Goal: Task Accomplishment & Management: Use online tool/utility

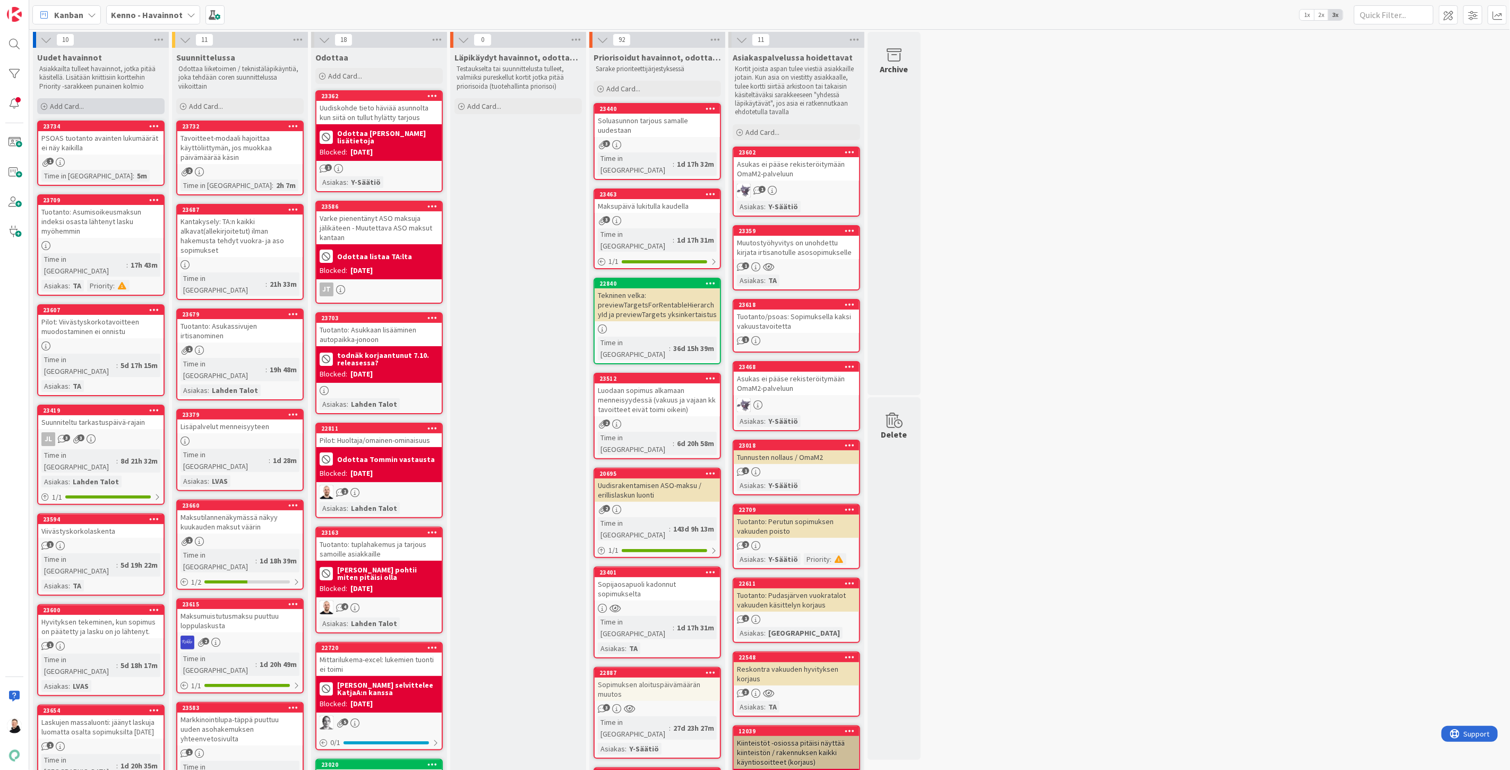
click at [48, 99] on div "Add Card..." at bounding box center [100, 106] width 127 height 16
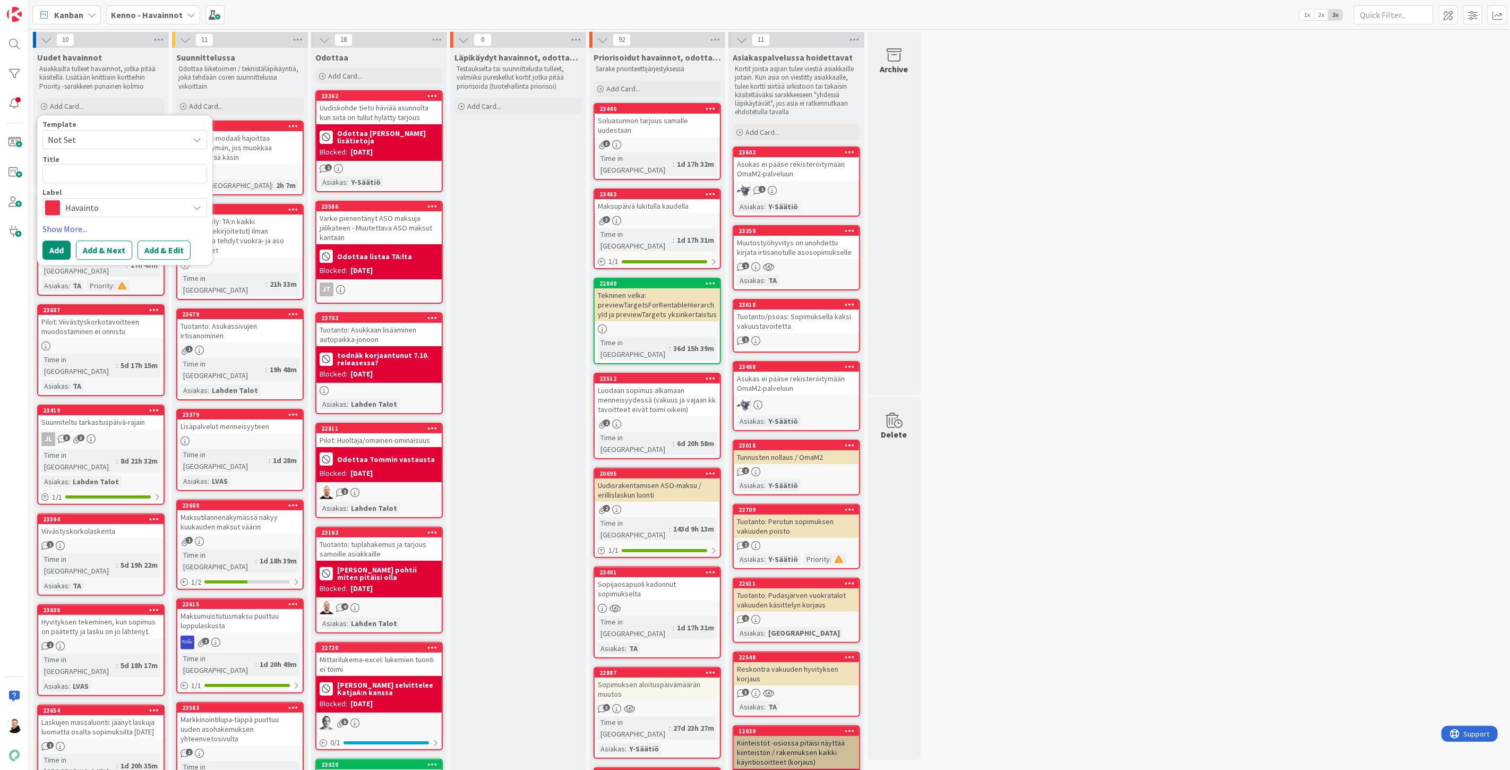
click at [133, 169] on textarea at bounding box center [124, 173] width 165 height 19
click at [81, 175] on textarea at bounding box center [124, 173] width 165 height 19
paste textarea "Hakemuksen käsittely kohta"
type textarea "x"
type textarea "Hakemuksen käsittely kohta"
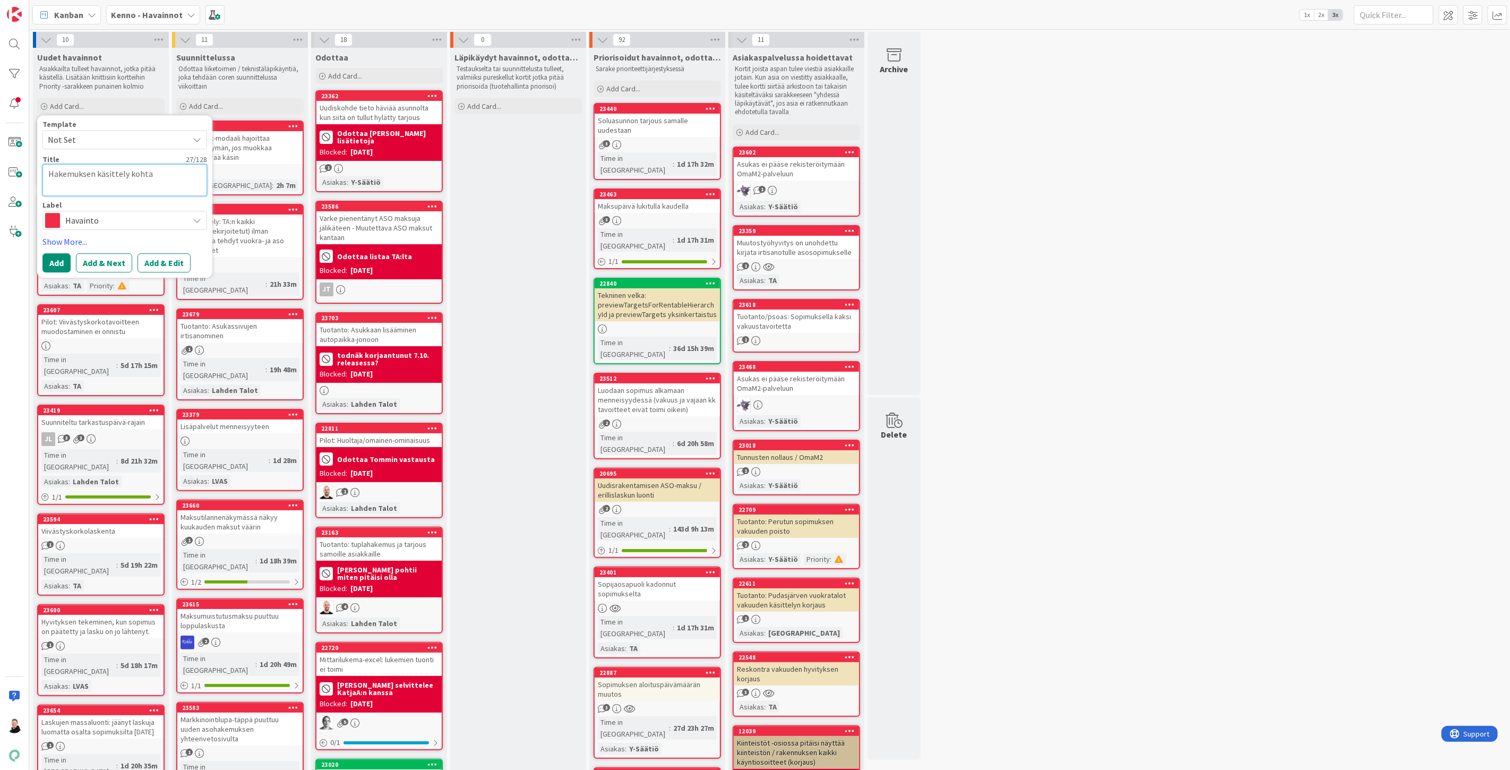
type textarea "x"
type textarea "Hakemuksen käsittely kohta"
click at [169, 251] on button "Add & Edit" at bounding box center [164, 250] width 53 height 19
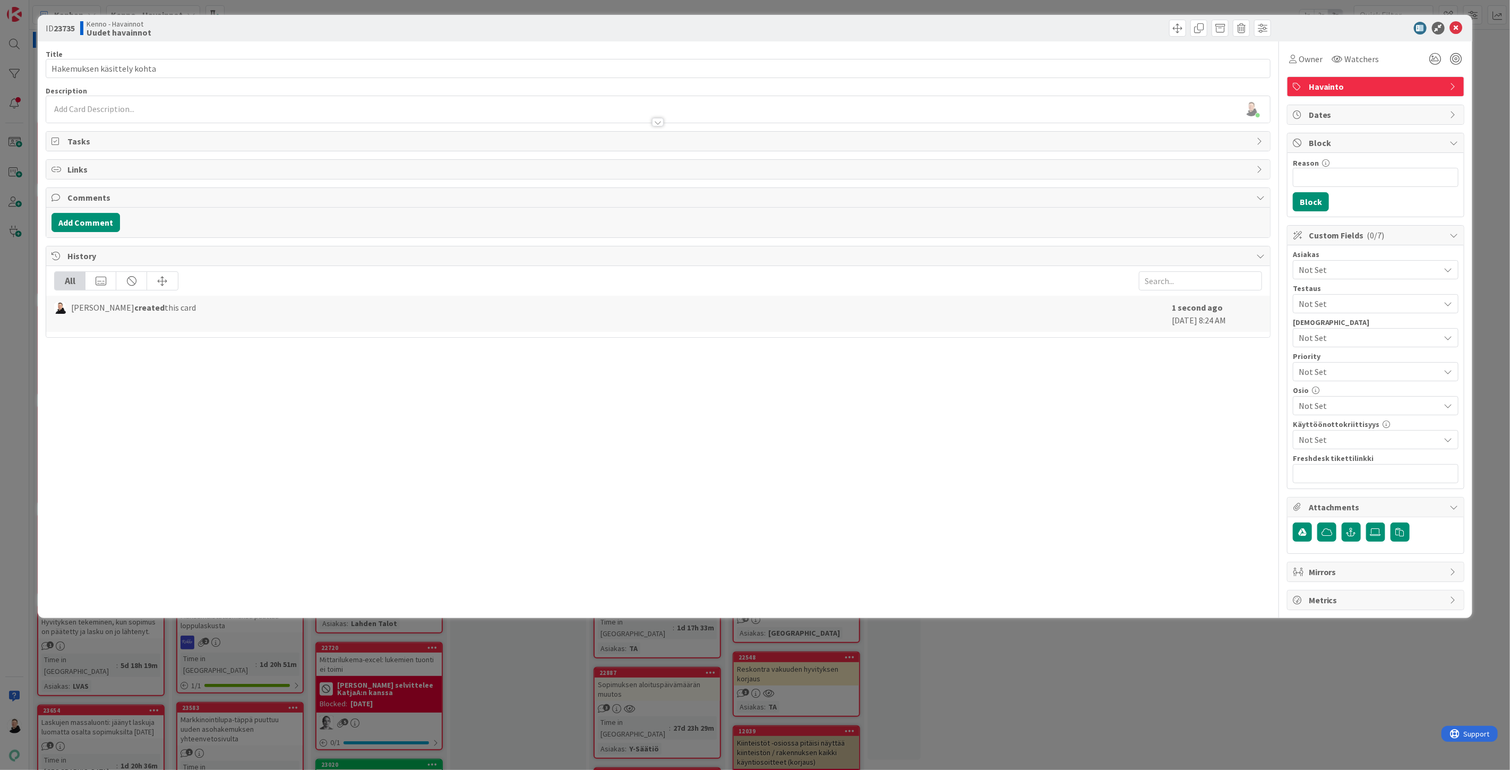
click at [64, 110] on div "Ansu Nevalainen just joined" at bounding box center [658, 109] width 1224 height 27
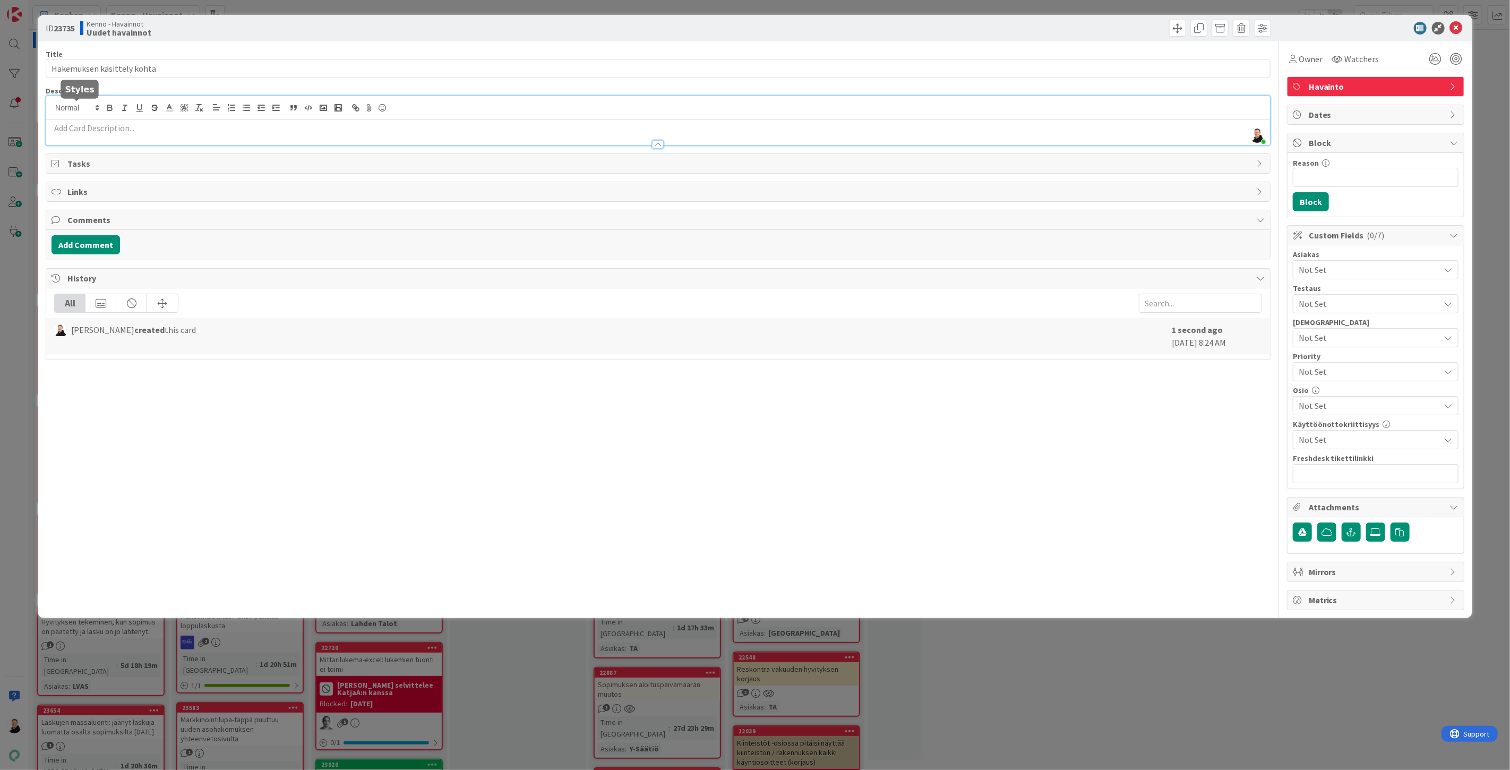
click at [60, 128] on p at bounding box center [658, 128] width 1213 height 12
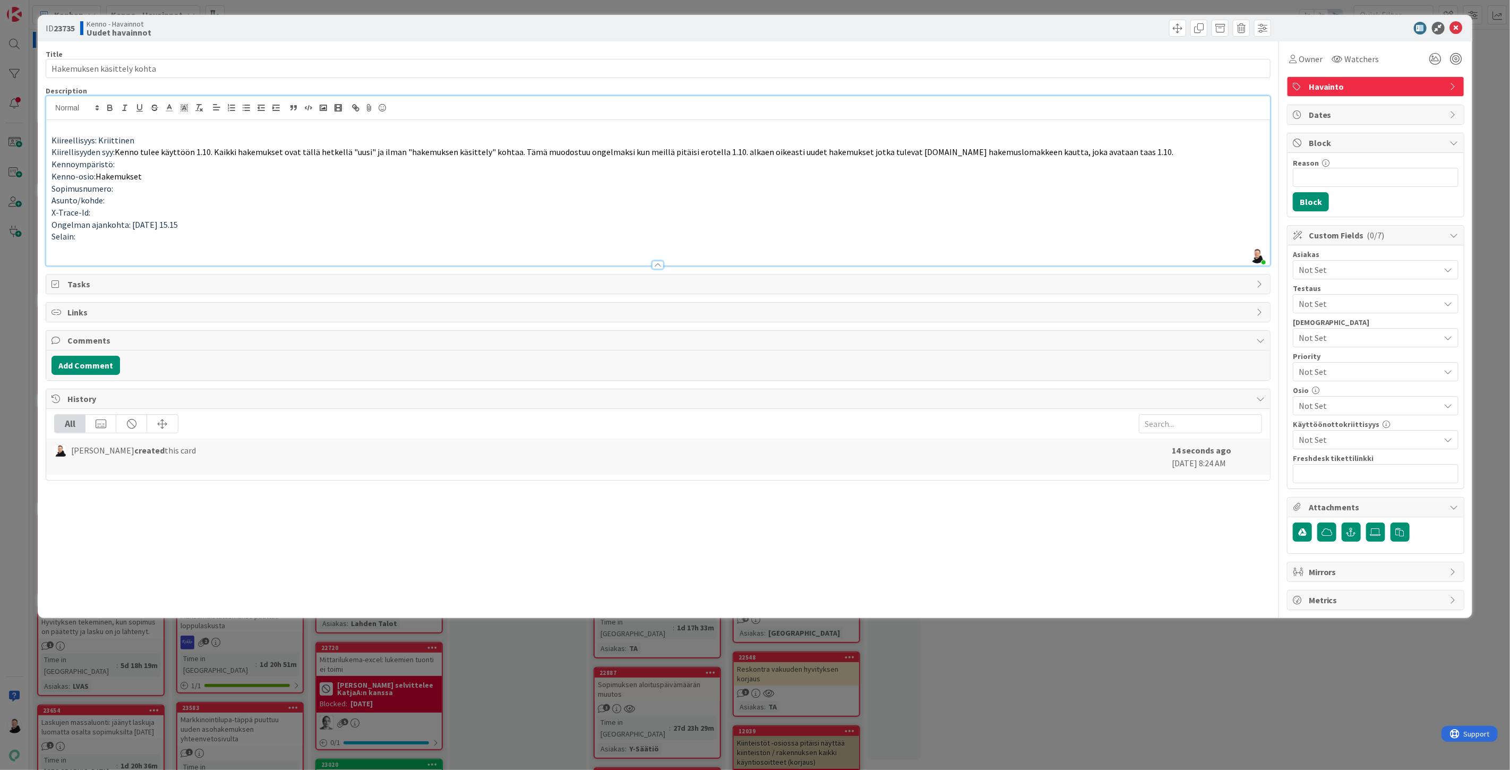
drag, startPoint x: 50, startPoint y: 143, endPoint x: 63, endPoint y: 145, distance: 12.4
click at [52, 143] on p "Kiireellisyys: Kriittinen" at bounding box center [658, 140] width 1213 height 12
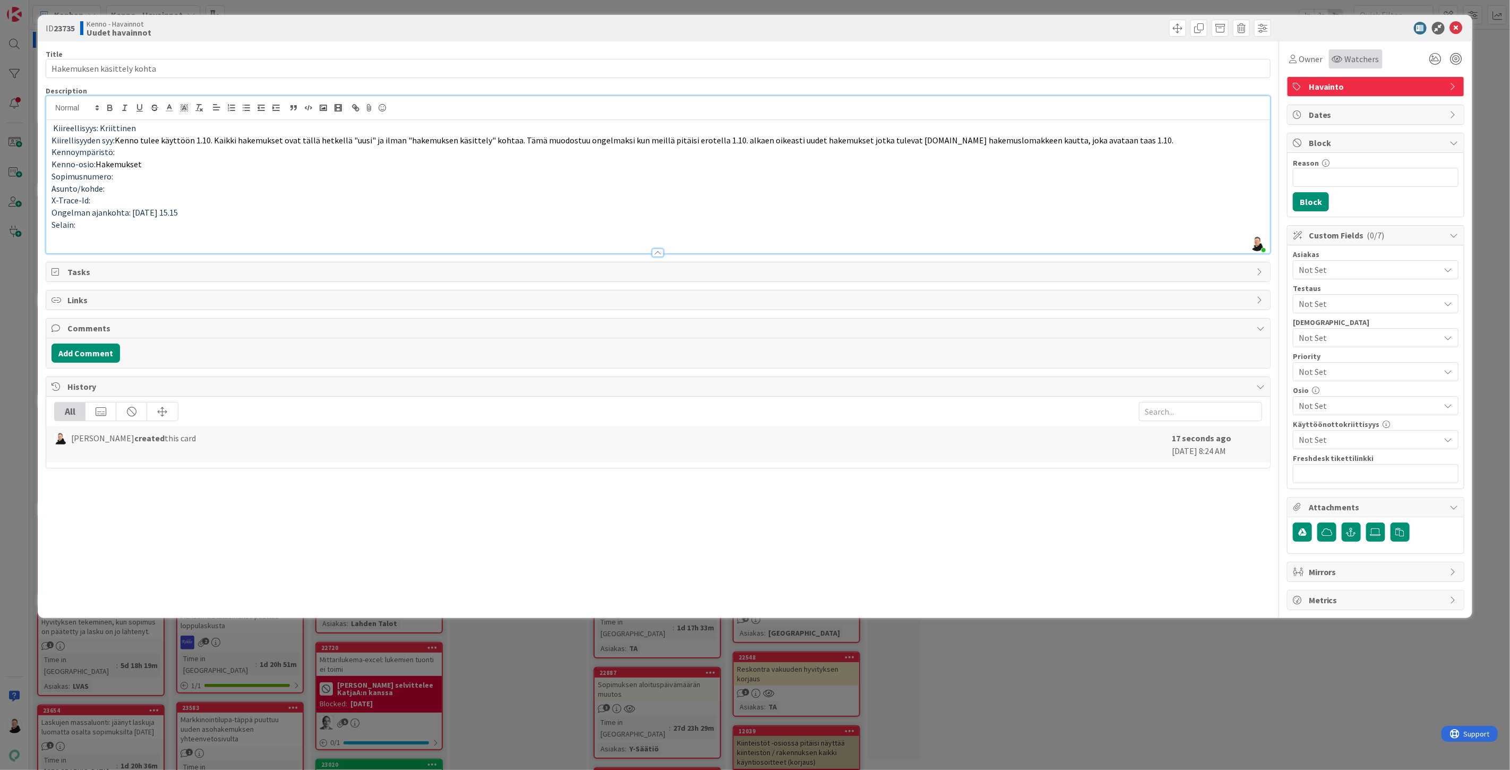
click at [1350, 58] on span "Watchers" at bounding box center [1362, 59] width 35 height 13
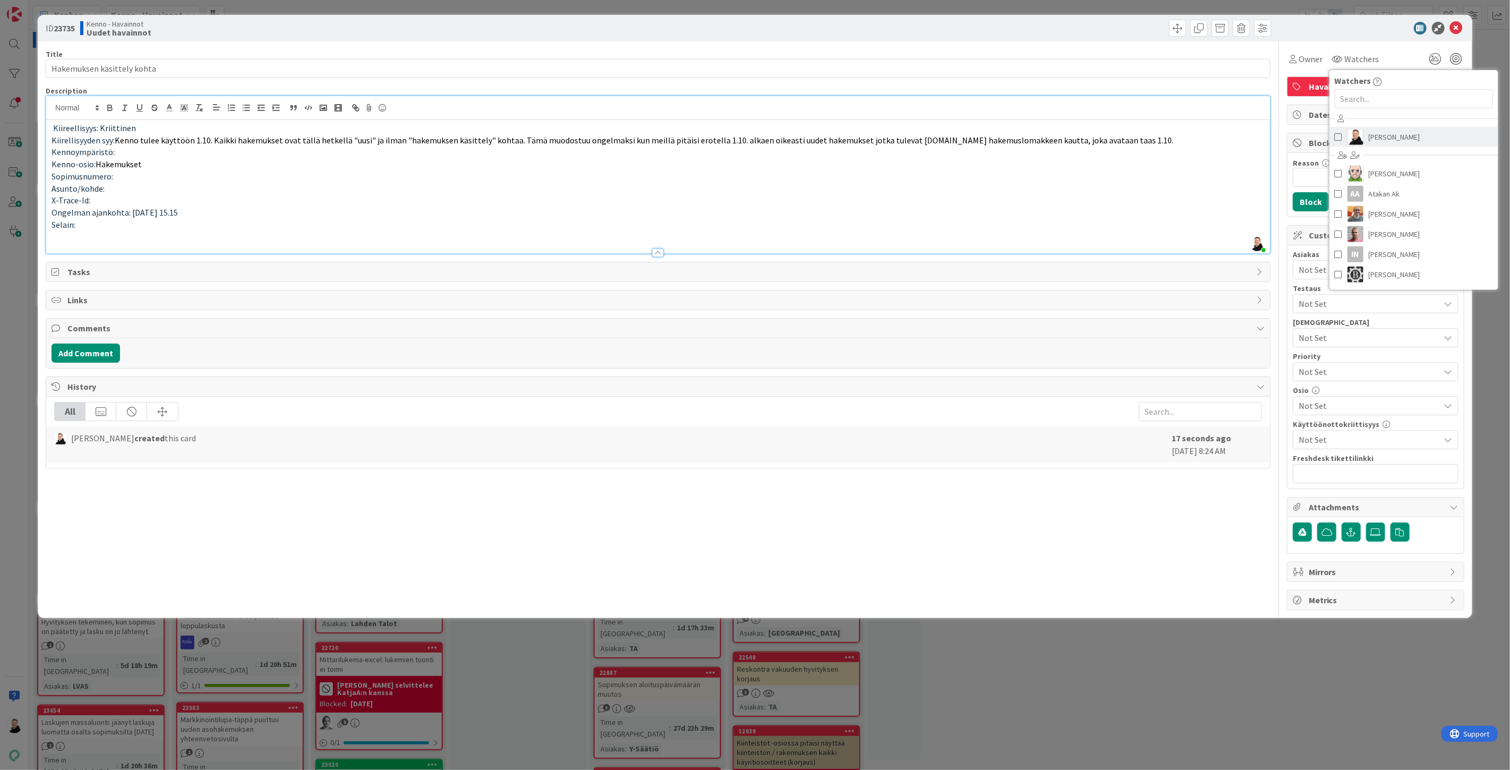
click at [1383, 142] on span "Ansu Nevalainen" at bounding box center [1395, 137] width 52 height 16
click at [1129, 203] on p "X-Trace-Id:" at bounding box center [658, 200] width 1213 height 12
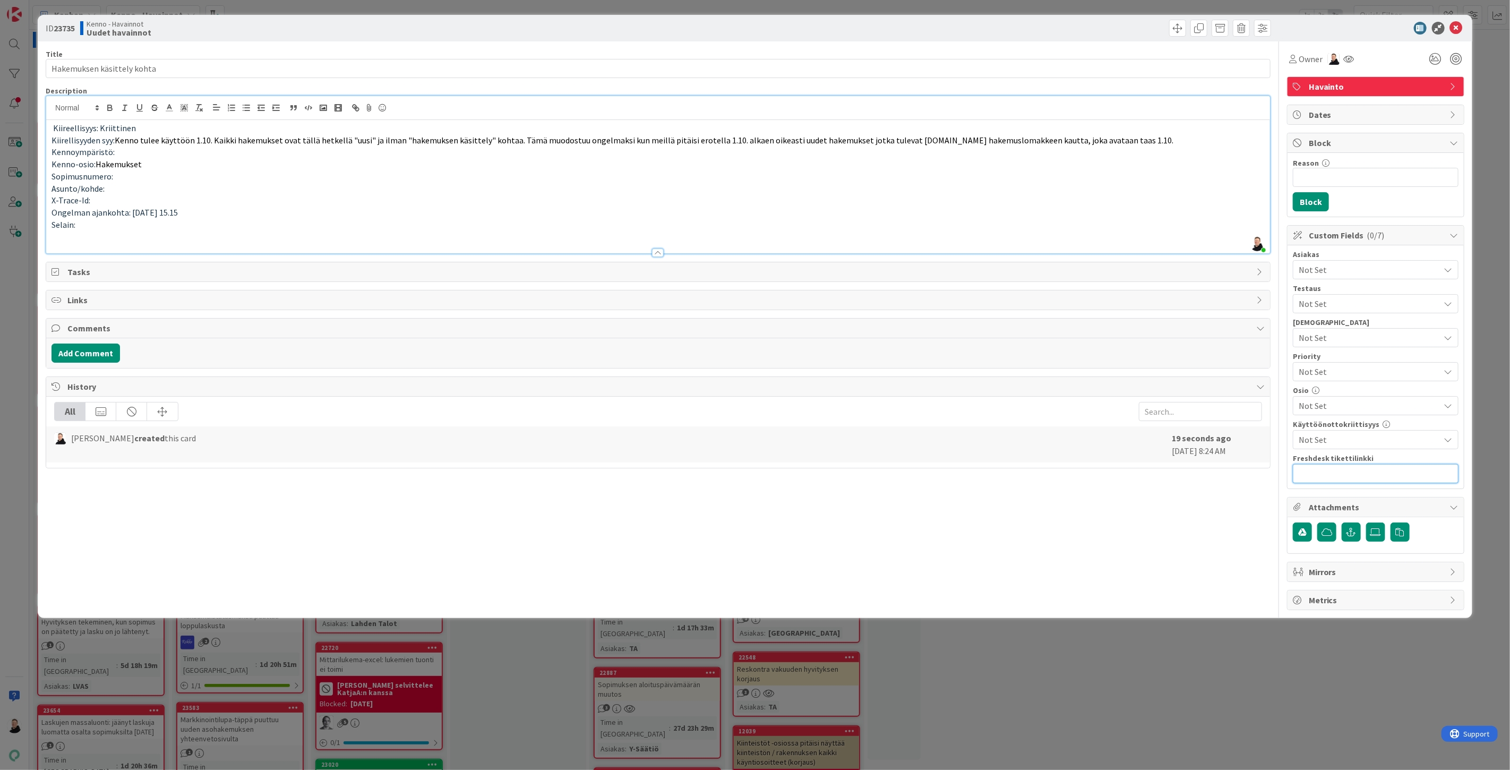
click at [1360, 473] on input "text" at bounding box center [1376, 473] width 166 height 19
click at [65, 240] on p at bounding box center [658, 236] width 1213 height 12
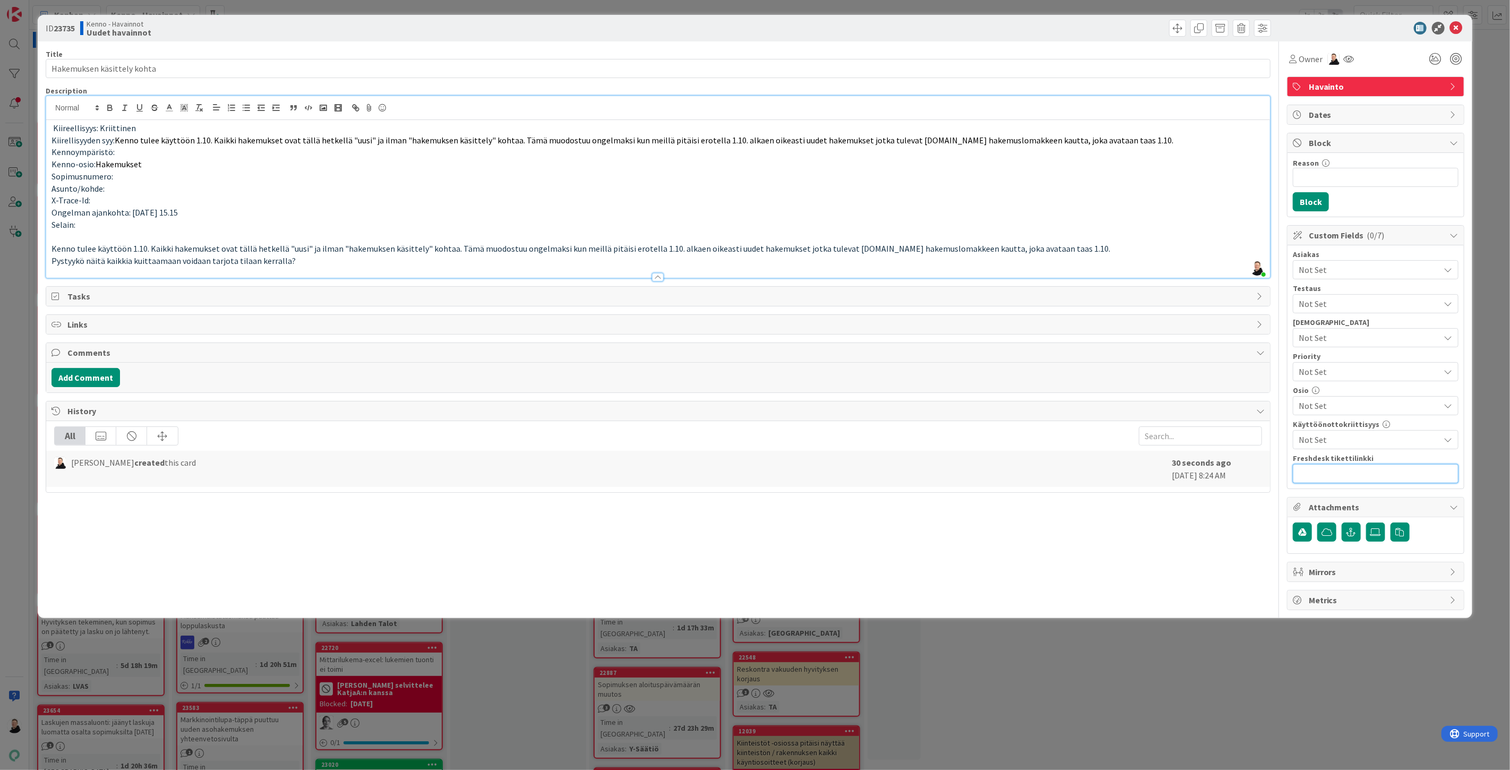
click at [1324, 479] on input "text" at bounding box center [1376, 473] width 166 height 19
paste input "https://pandia-help.freshdesk.com/a/tickets/132092"
type input "https://pandia-help.freshdesk.com/a/tickets/132092"
click at [1347, 271] on span "Not Set" at bounding box center [1369, 269] width 141 height 13
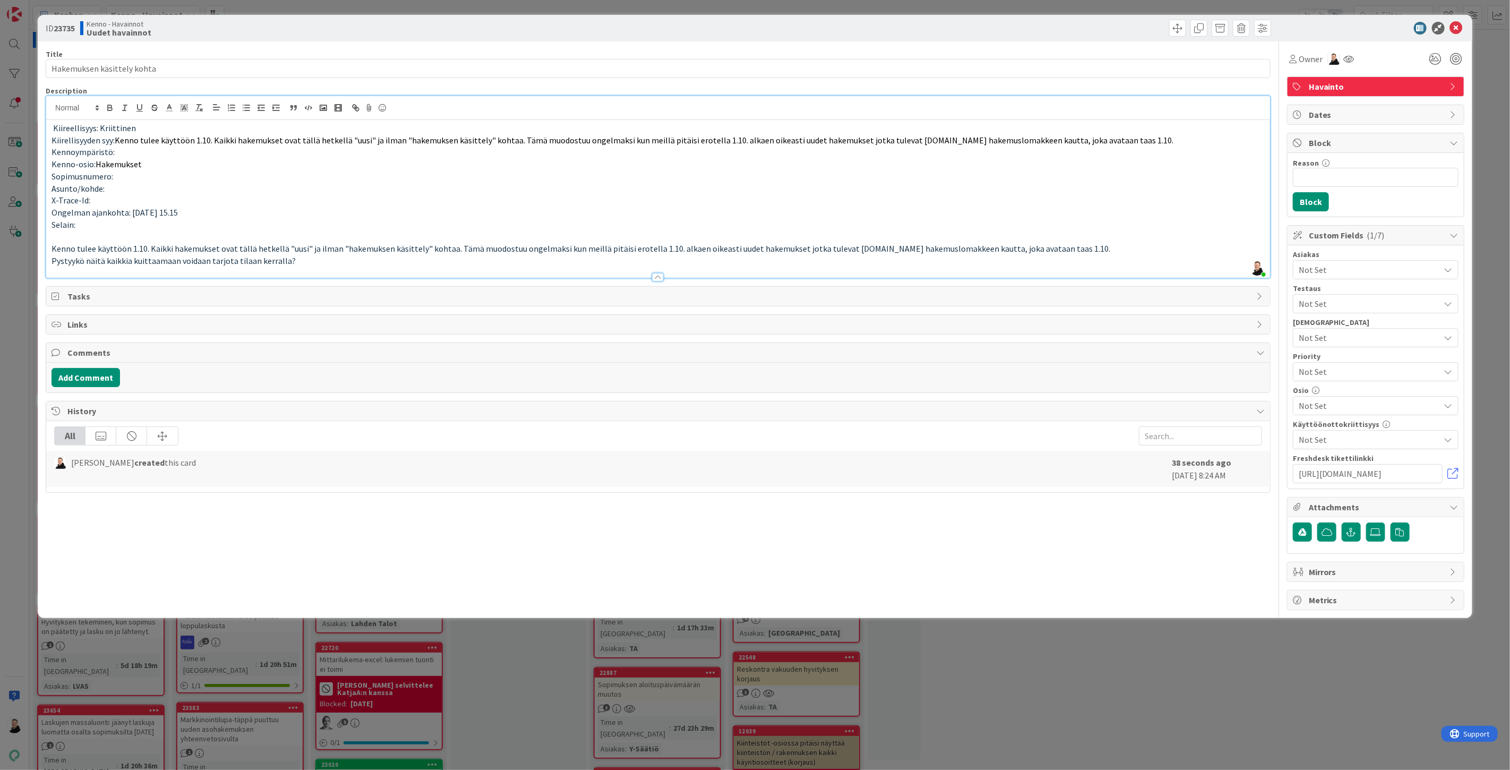
scroll to position [0, 0]
click at [1335, 435] on link "PSOAS" at bounding box center [1373, 428] width 169 height 19
click at [1147, 252] on p "Kenno tulee käyttöön 1.10. Kaikki hakemukset ovat tällä hetkellä "uusi" ja ilma…" at bounding box center [658, 249] width 1213 height 12
click at [1334, 373] on span "Not Set" at bounding box center [1367, 371] width 136 height 15
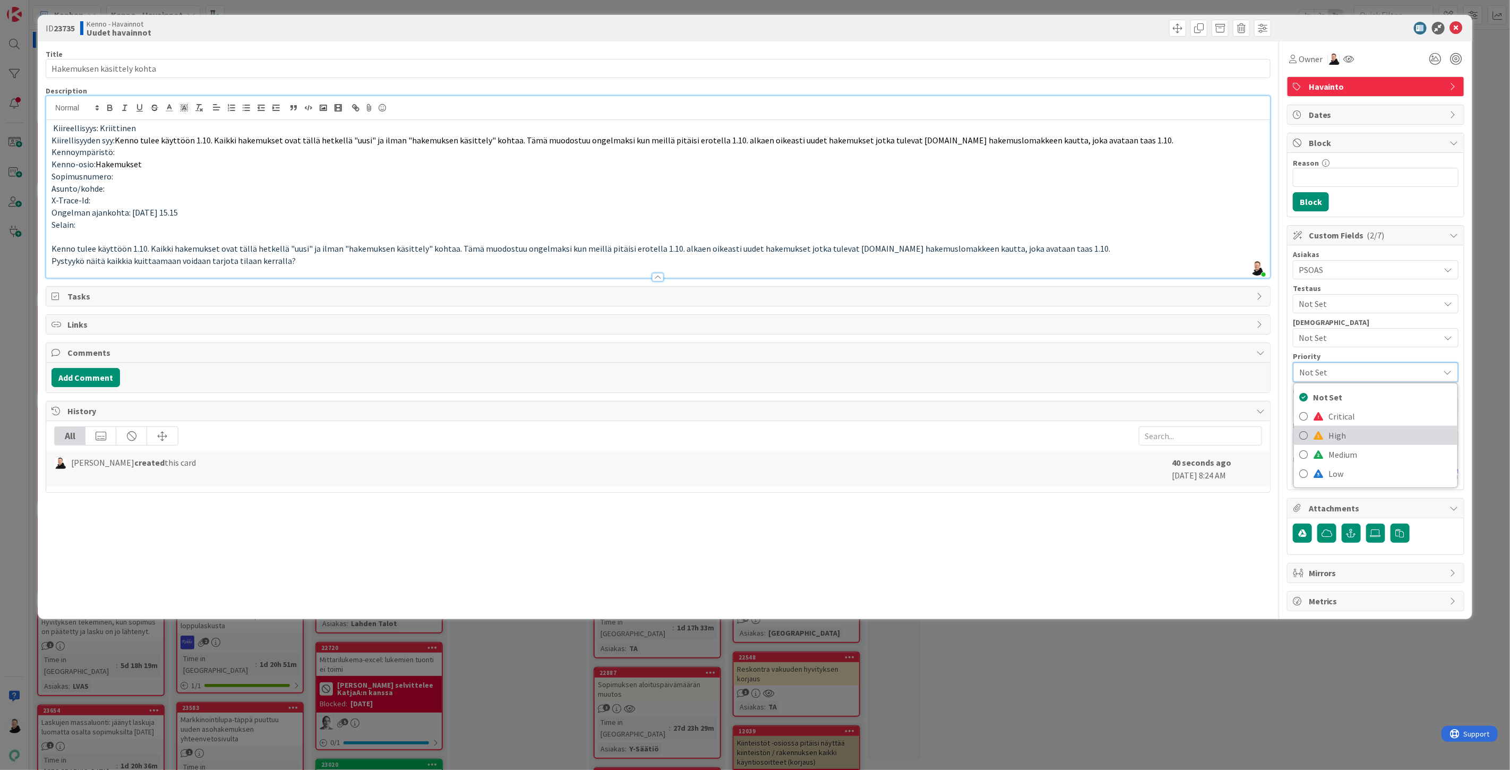
click at [1340, 436] on span "High" at bounding box center [1390, 435] width 123 height 16
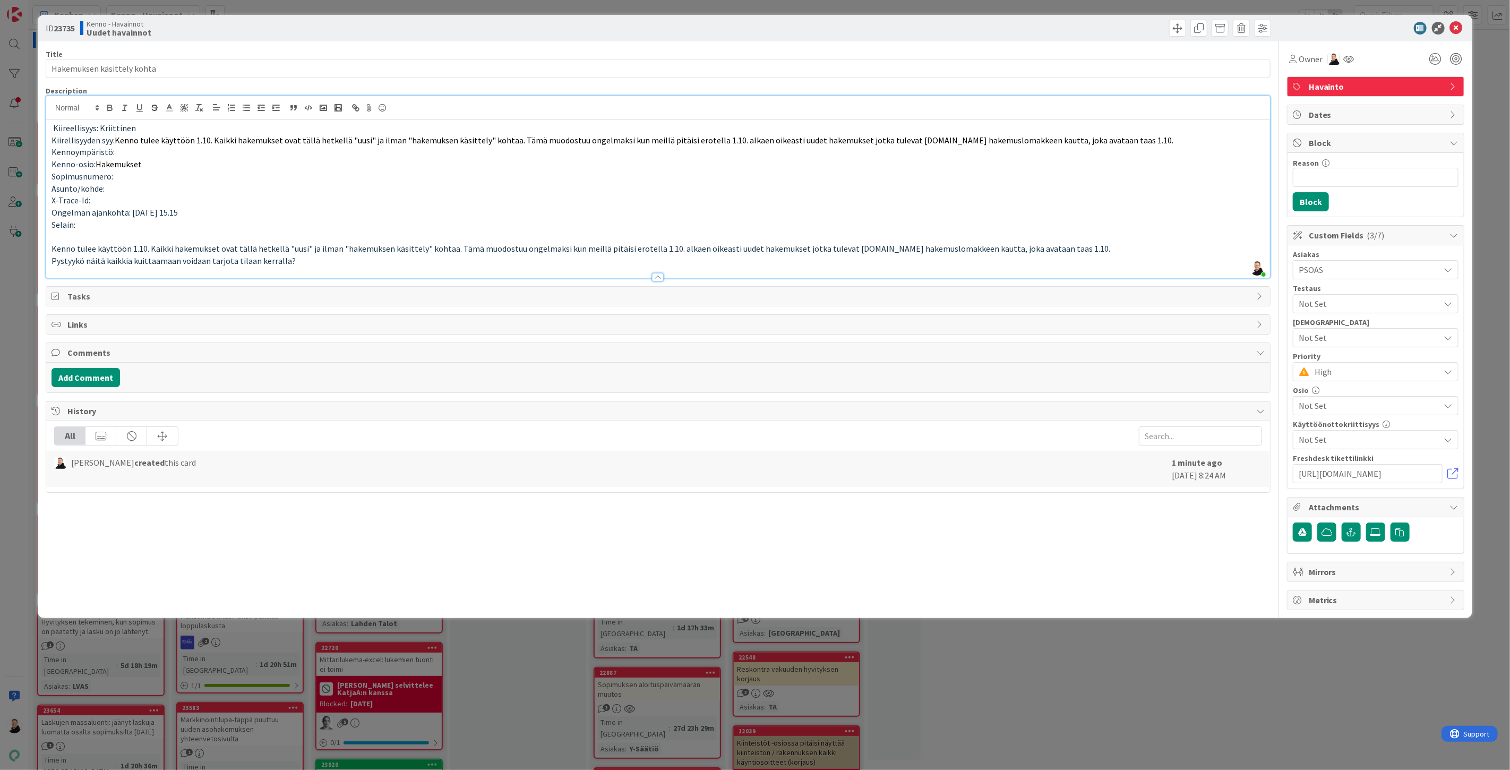
click at [1159, 247] on p "Kenno tulee käyttöön 1.10. Kaikki hakemukset ovat tällä hetkellä "uusi" ja ilma…" at bounding box center [658, 249] width 1213 height 12
click at [1326, 400] on span "Not Set" at bounding box center [1369, 405] width 141 height 13
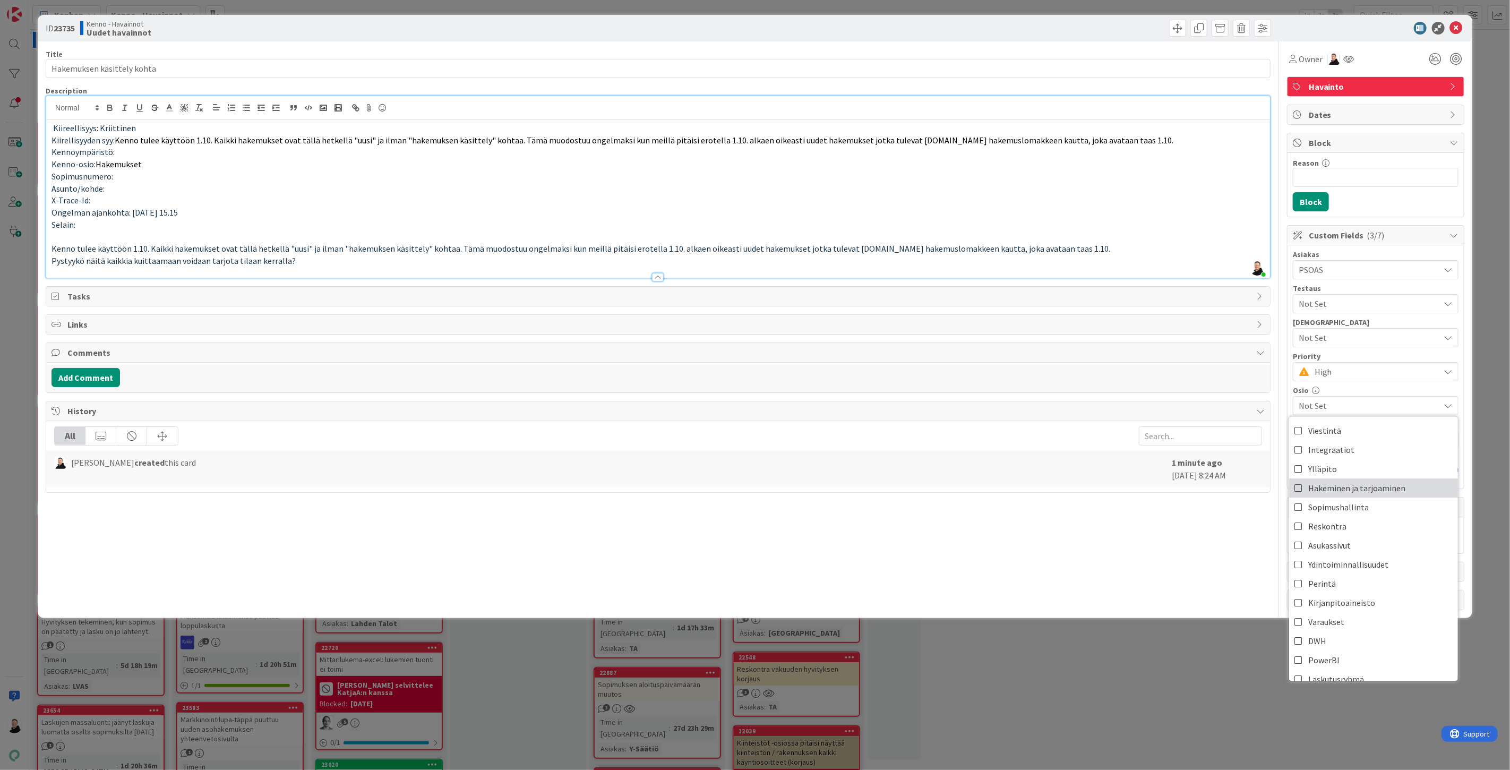
click at [1333, 481] on span "Hakeminen ja tarjoaminen" at bounding box center [1356, 488] width 97 height 16
click at [1144, 216] on p "Ongelman ajankohta: 29.9. klo 15.15" at bounding box center [658, 213] width 1213 height 12
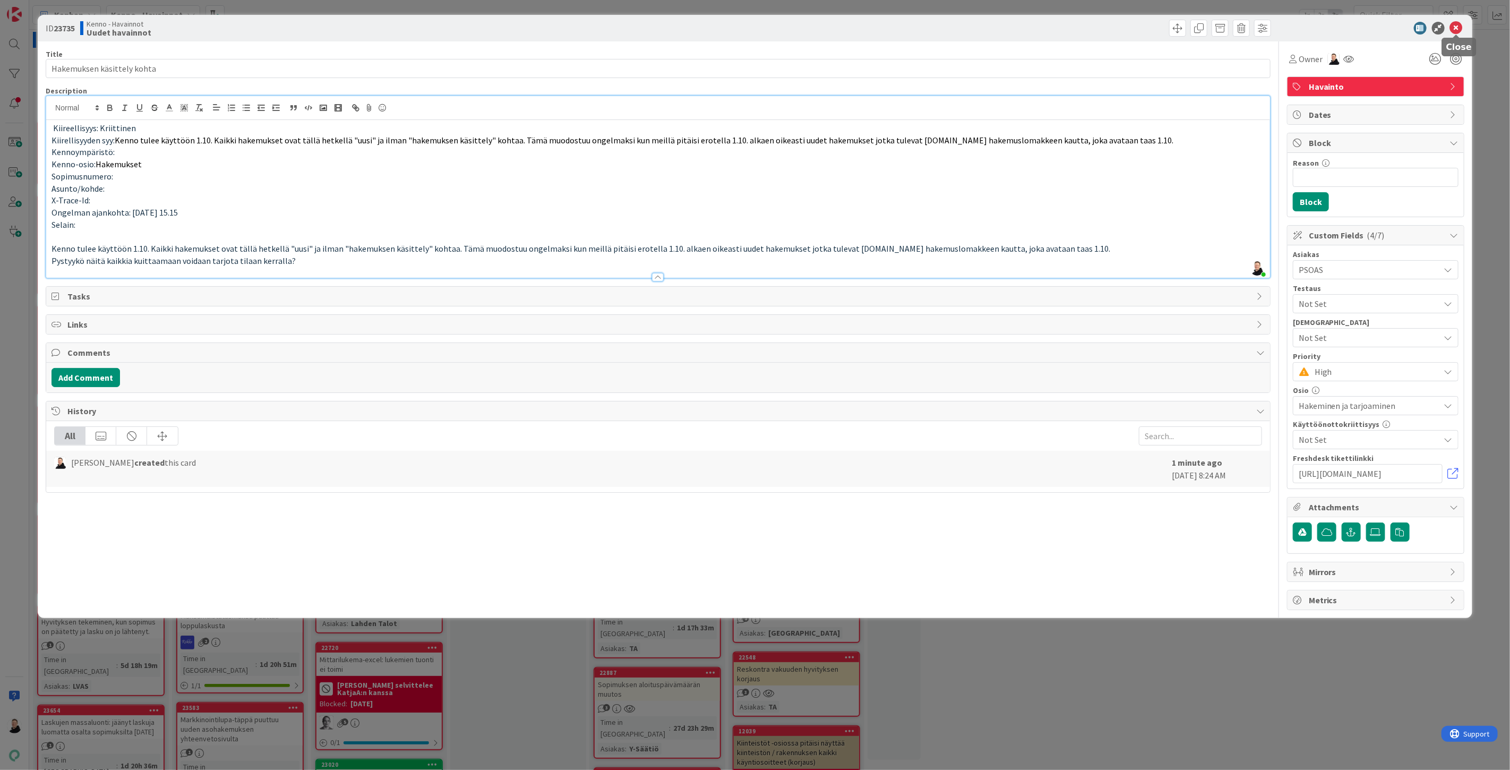
click at [1456, 25] on icon at bounding box center [1456, 28] width 13 height 13
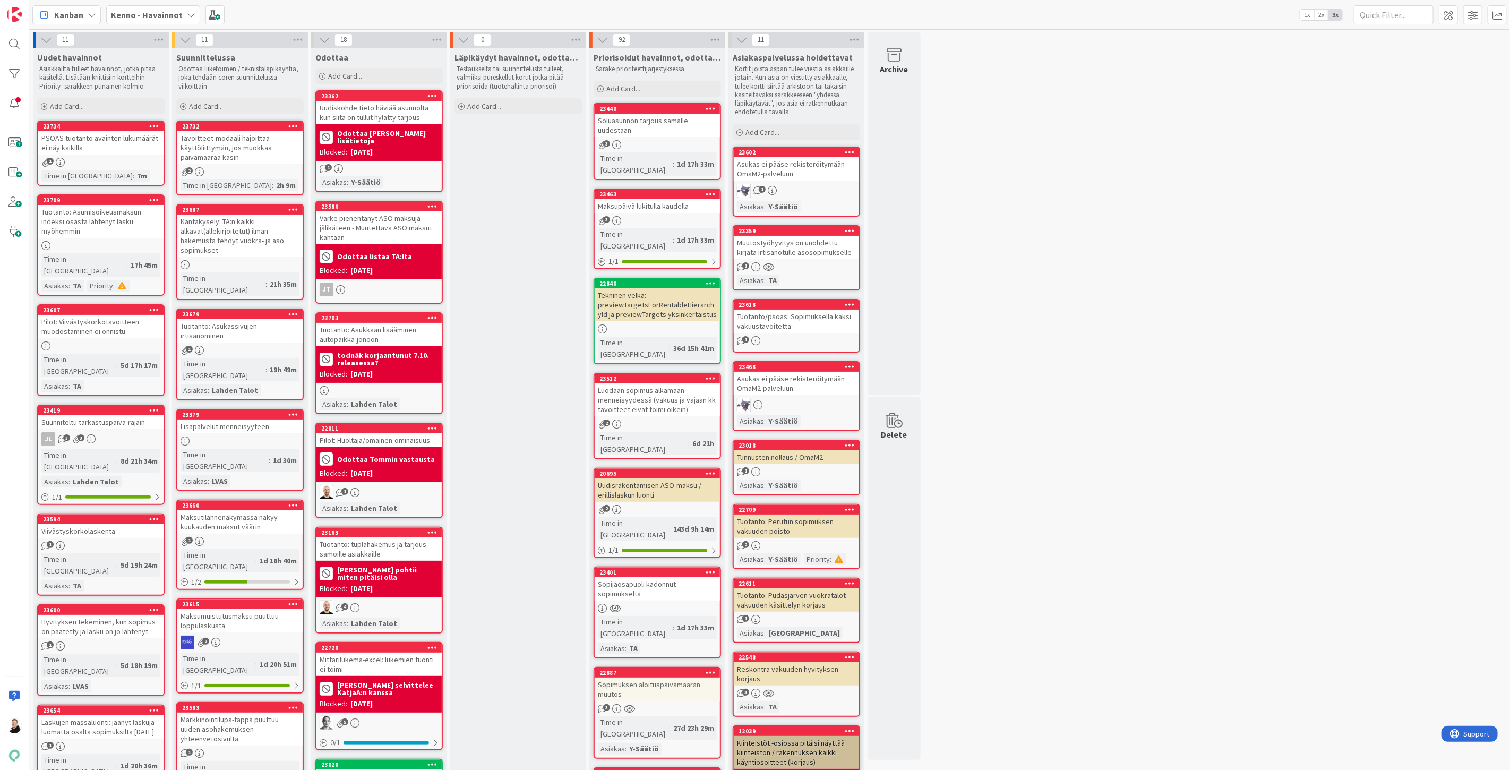
click at [93, 150] on div "PSOAS tuotanto avainten lukumäärät ei näy kaikilla" at bounding box center [100, 142] width 125 height 23
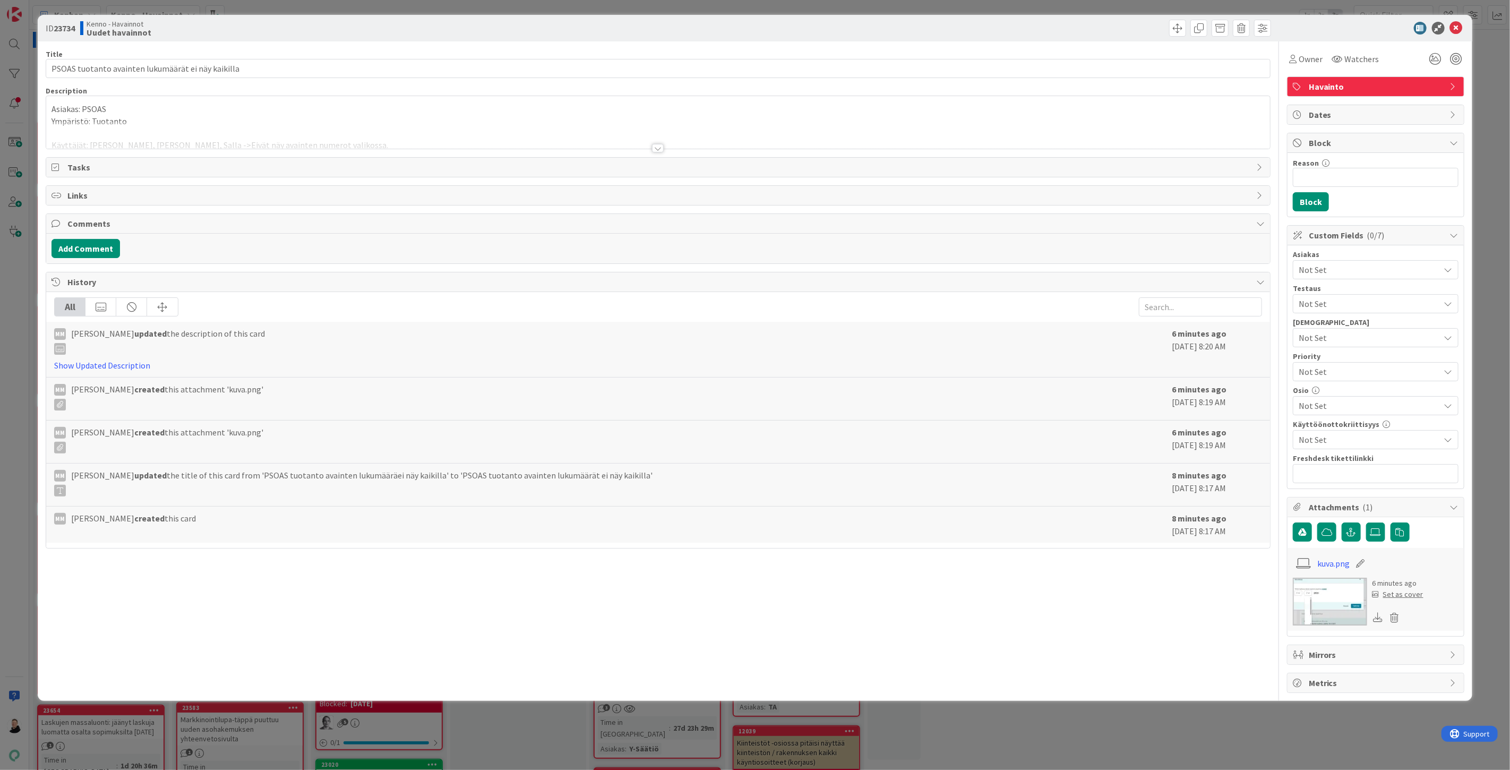
click at [661, 152] on div at bounding box center [658, 148] width 12 height 8
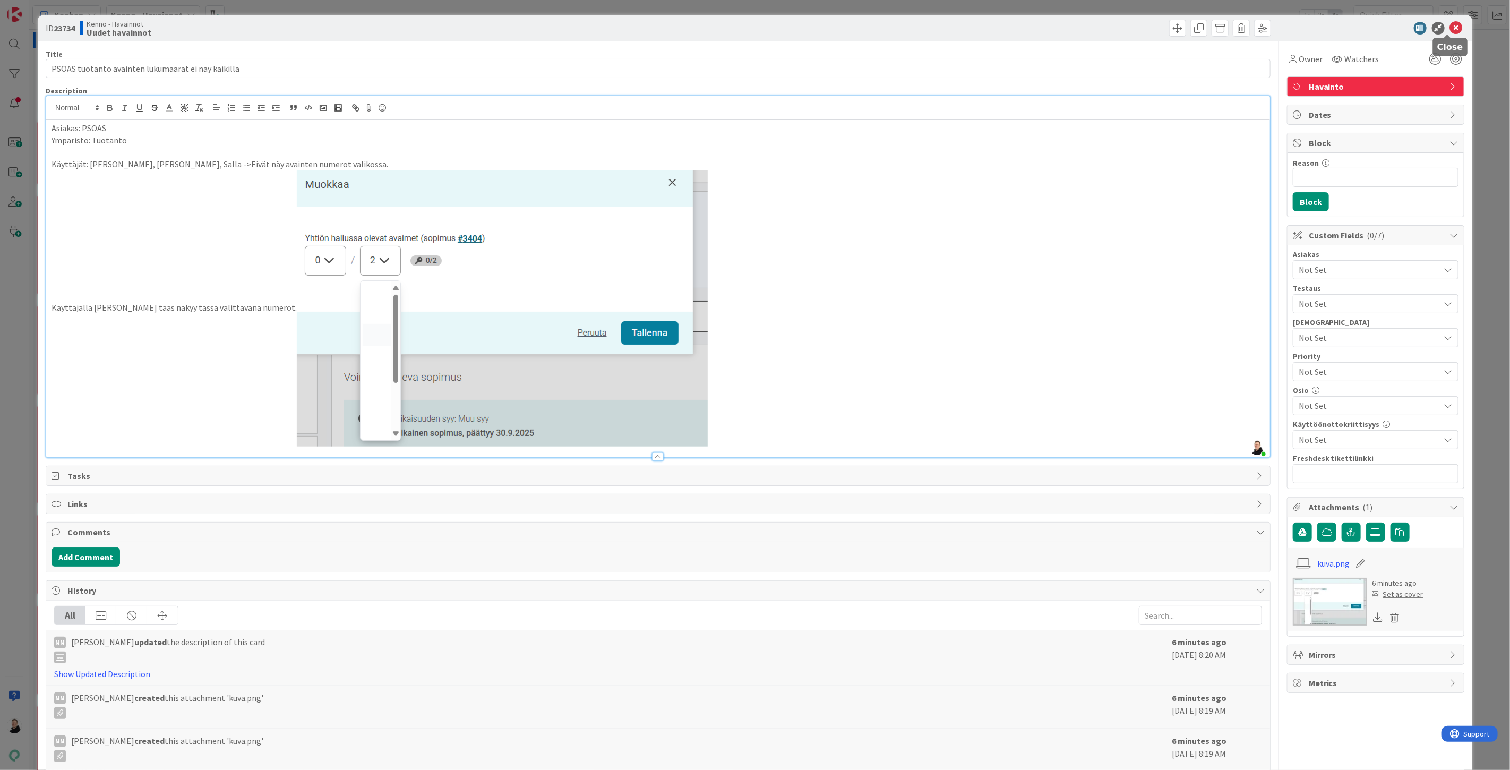
click at [1450, 30] on icon at bounding box center [1456, 28] width 13 height 13
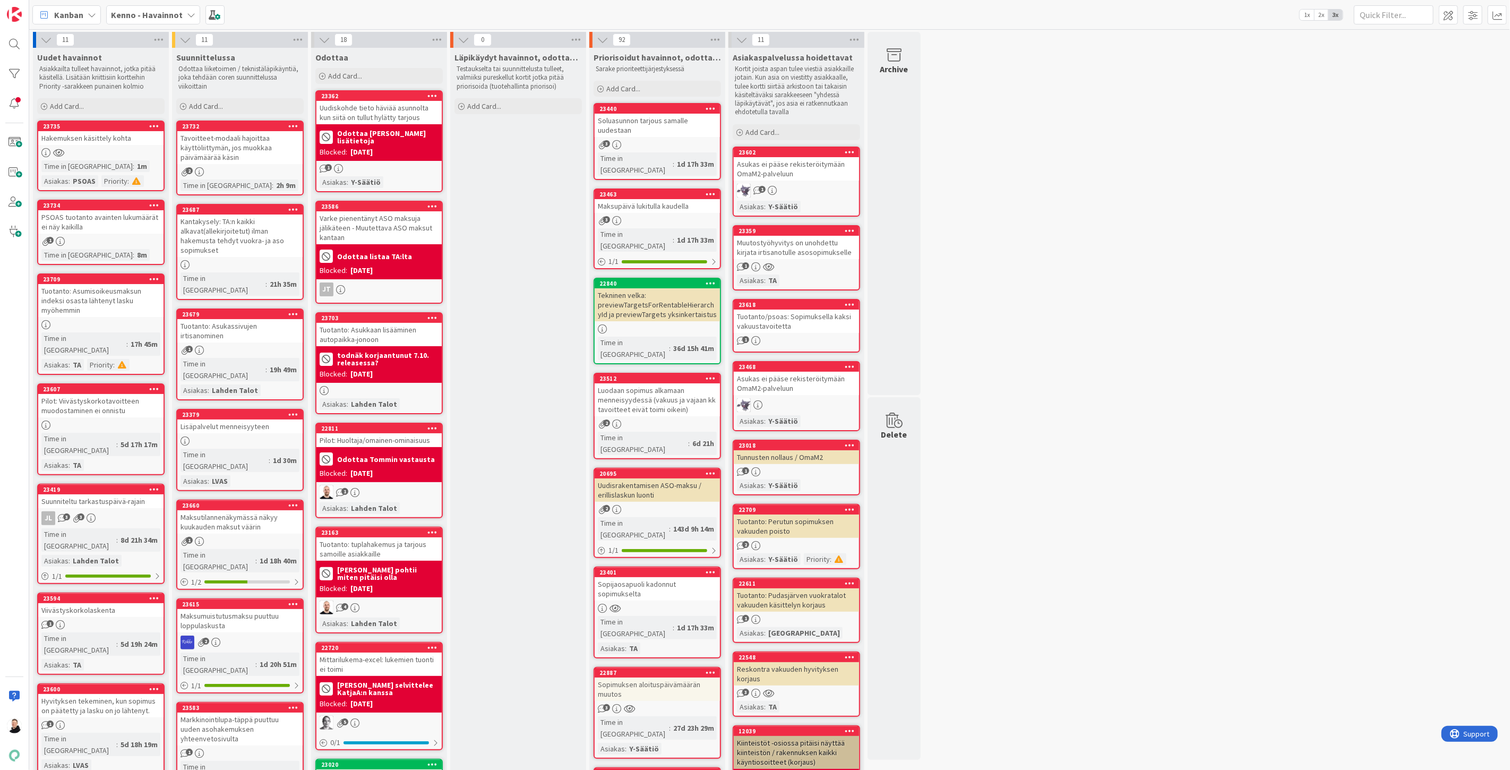
click at [88, 141] on div "Hakemuksen käsittely kohta" at bounding box center [100, 138] width 125 height 14
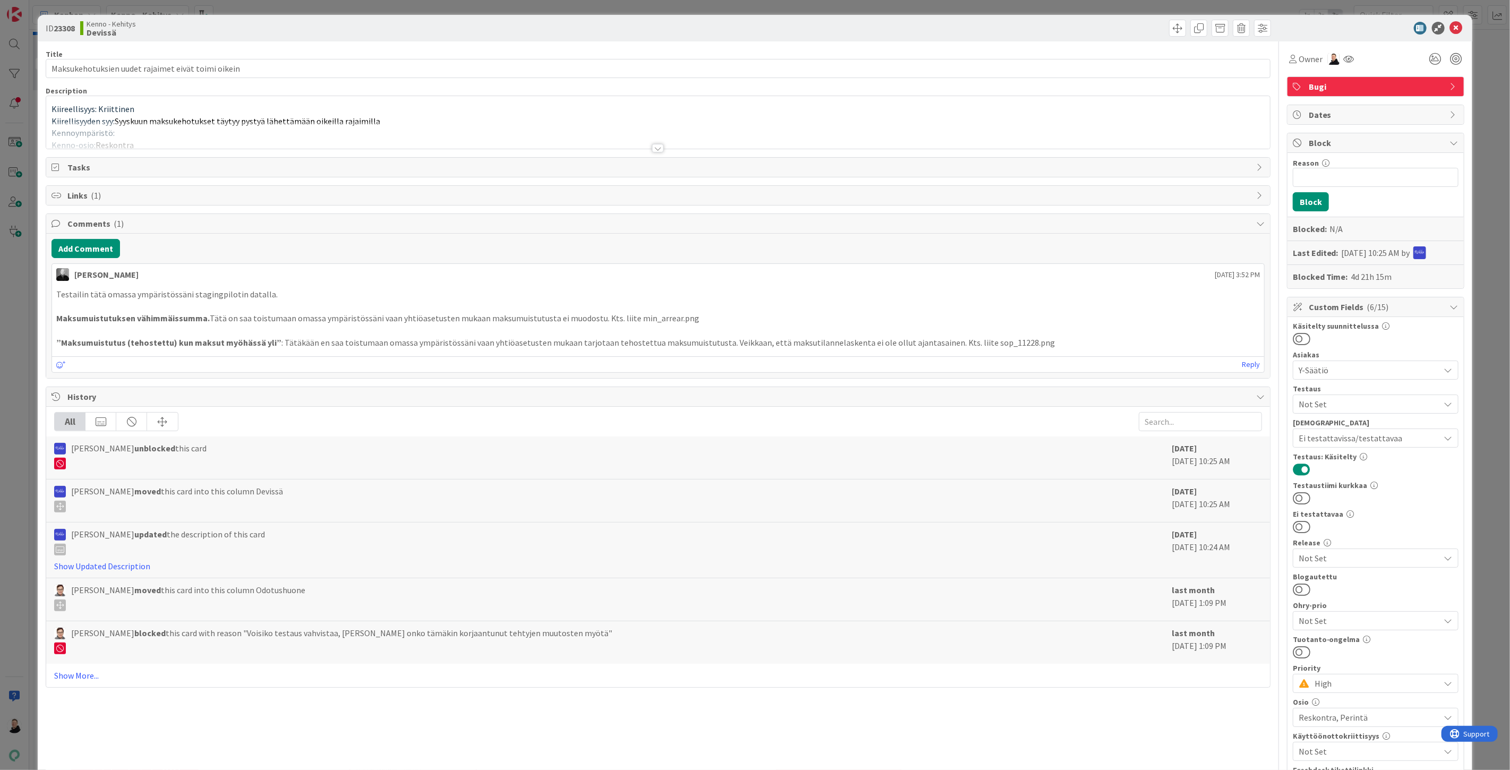
click at [652, 148] on div at bounding box center [658, 148] width 12 height 8
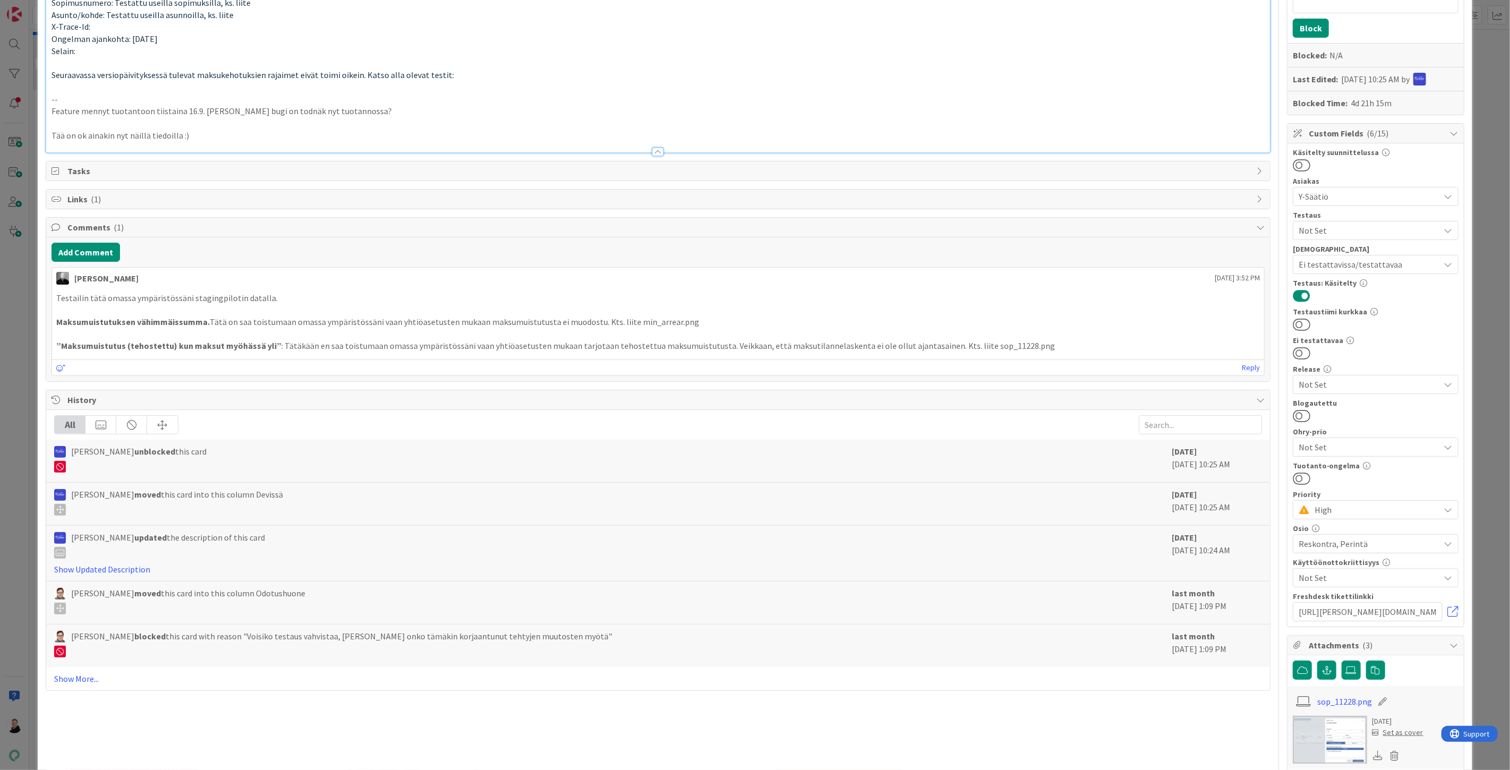
scroll to position [177, 0]
click at [1448, 609] on link at bounding box center [1453, 608] width 11 height 11
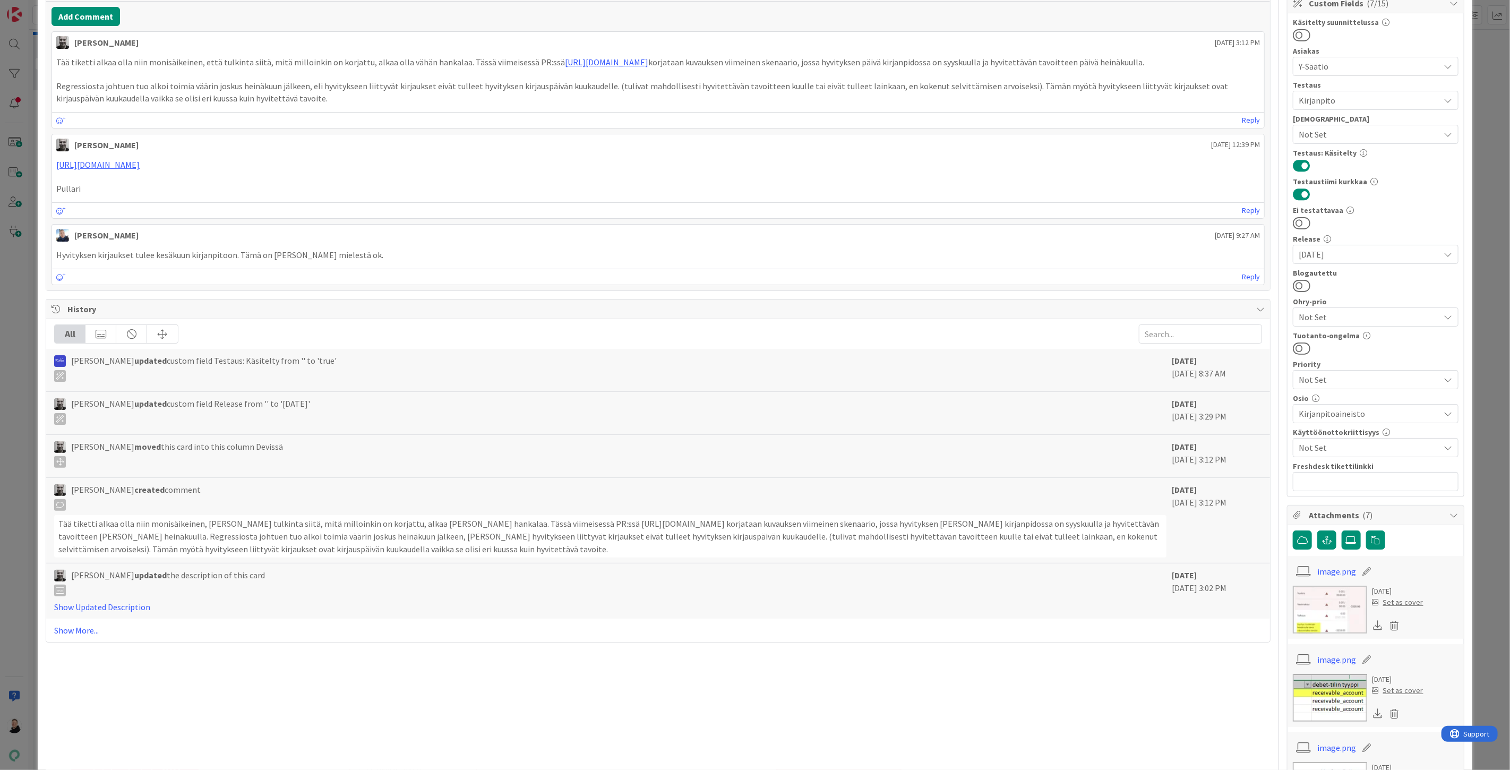
scroll to position [118, 0]
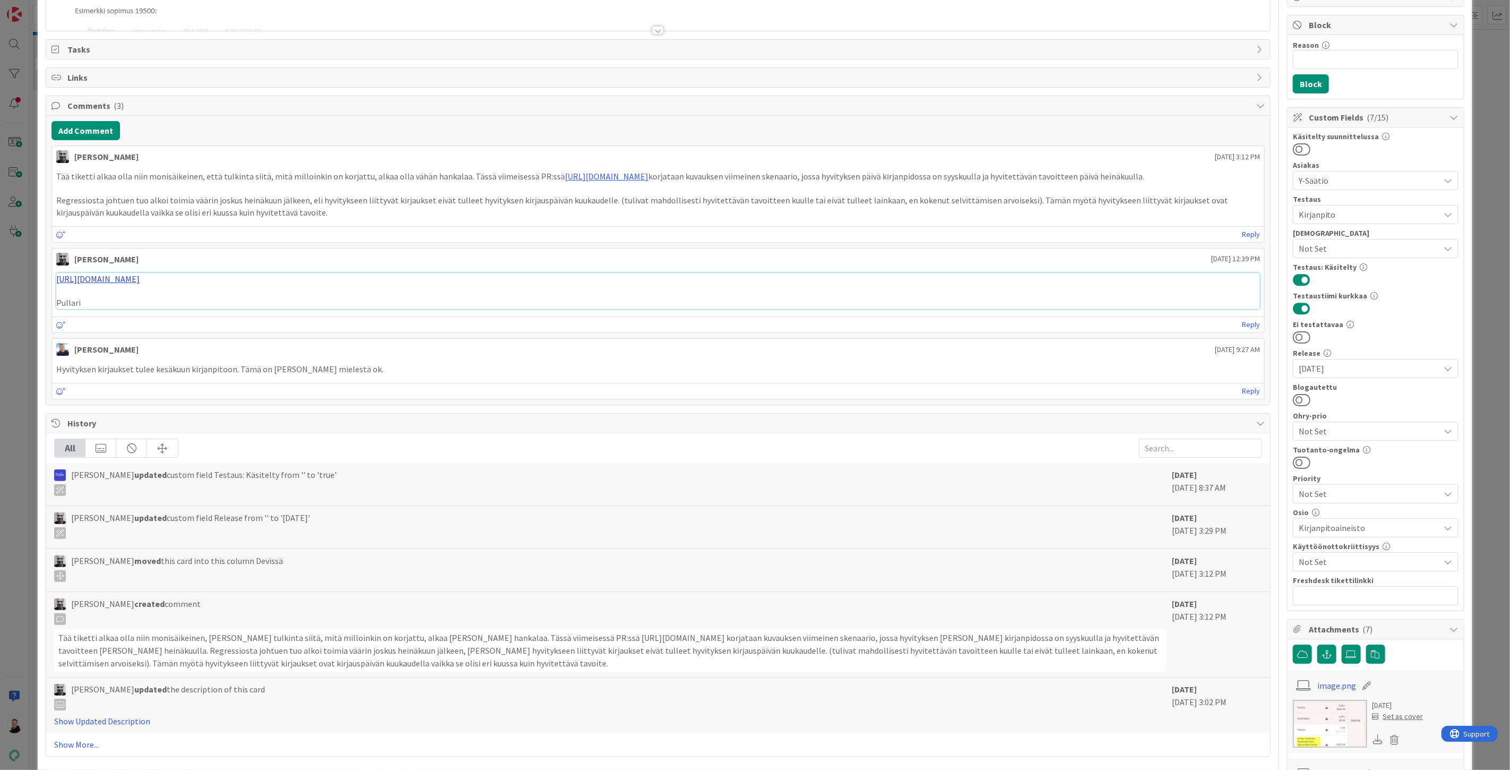
click at [140, 282] on link "[URL][DOMAIN_NAME]" at bounding box center [97, 278] width 83 height 11
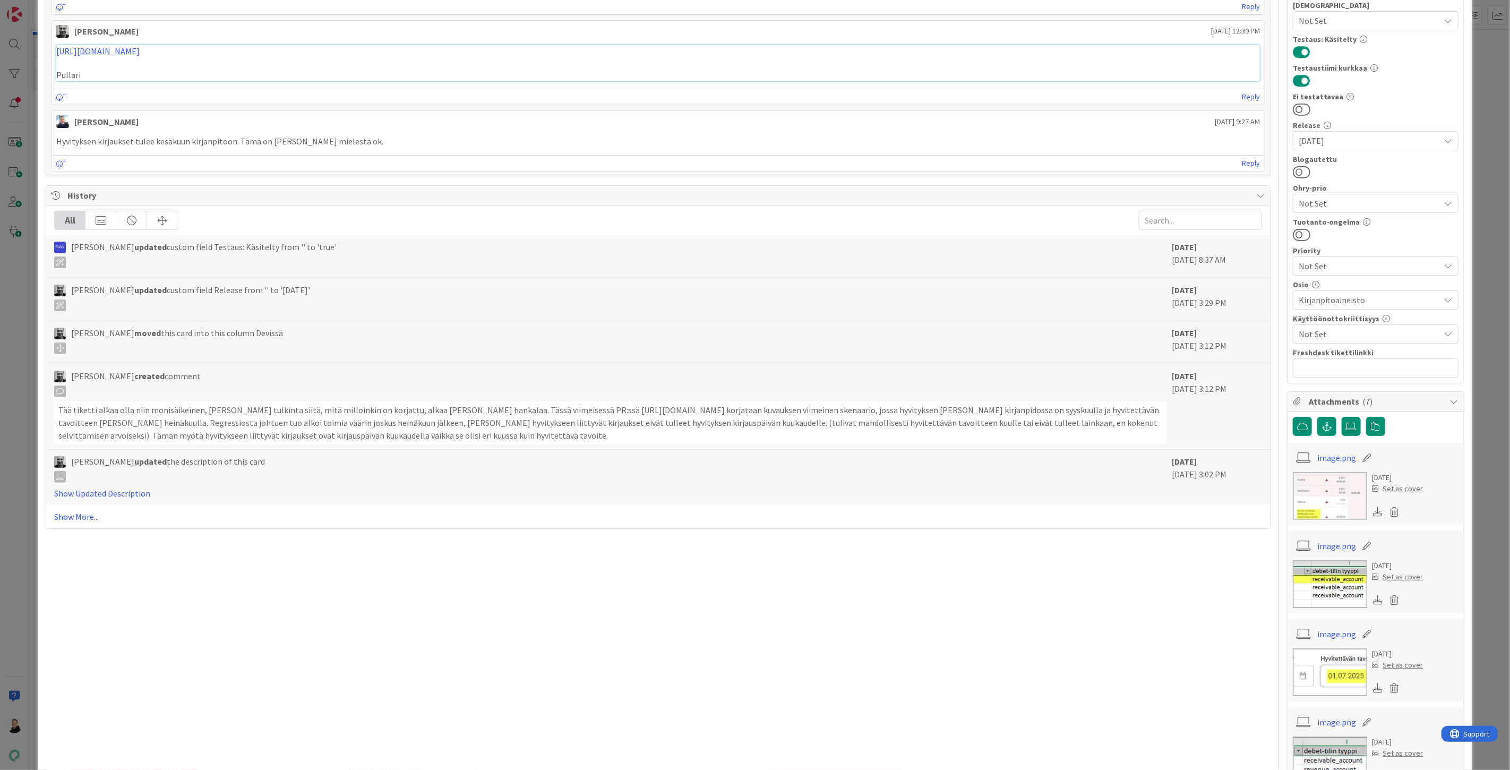
scroll to position [354, 0]
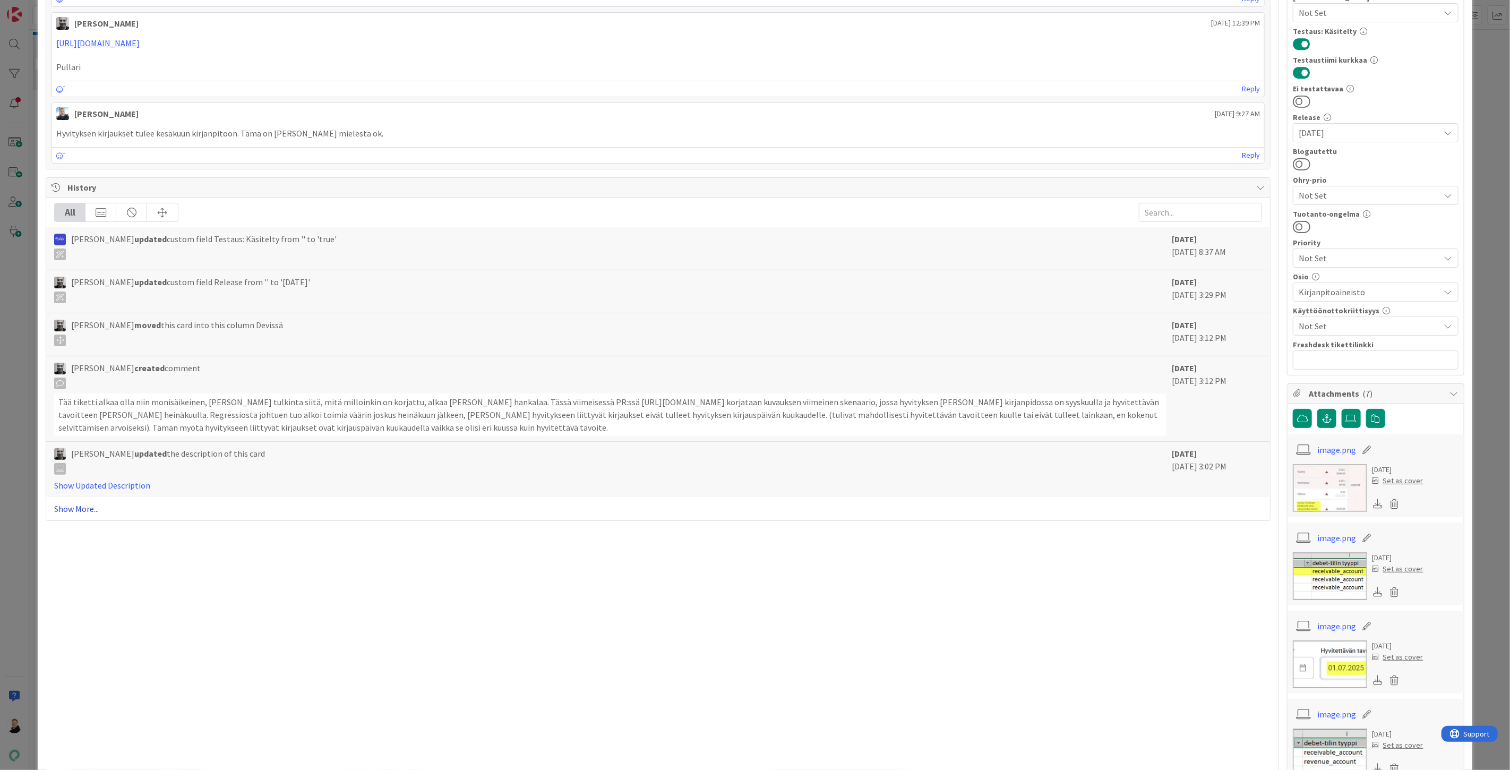
click at [79, 509] on link "Show More..." at bounding box center [658, 508] width 1208 height 13
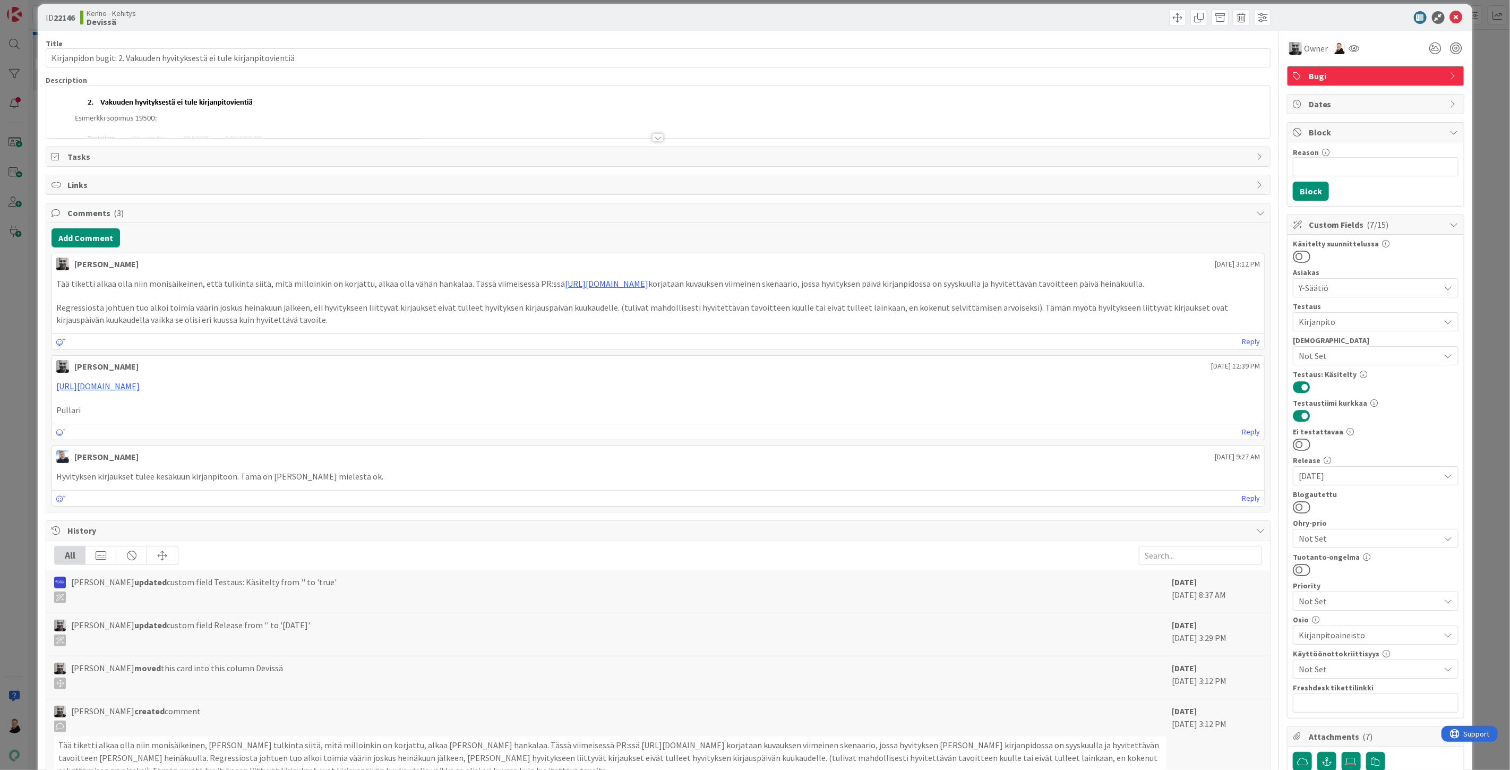
scroll to position [0, 0]
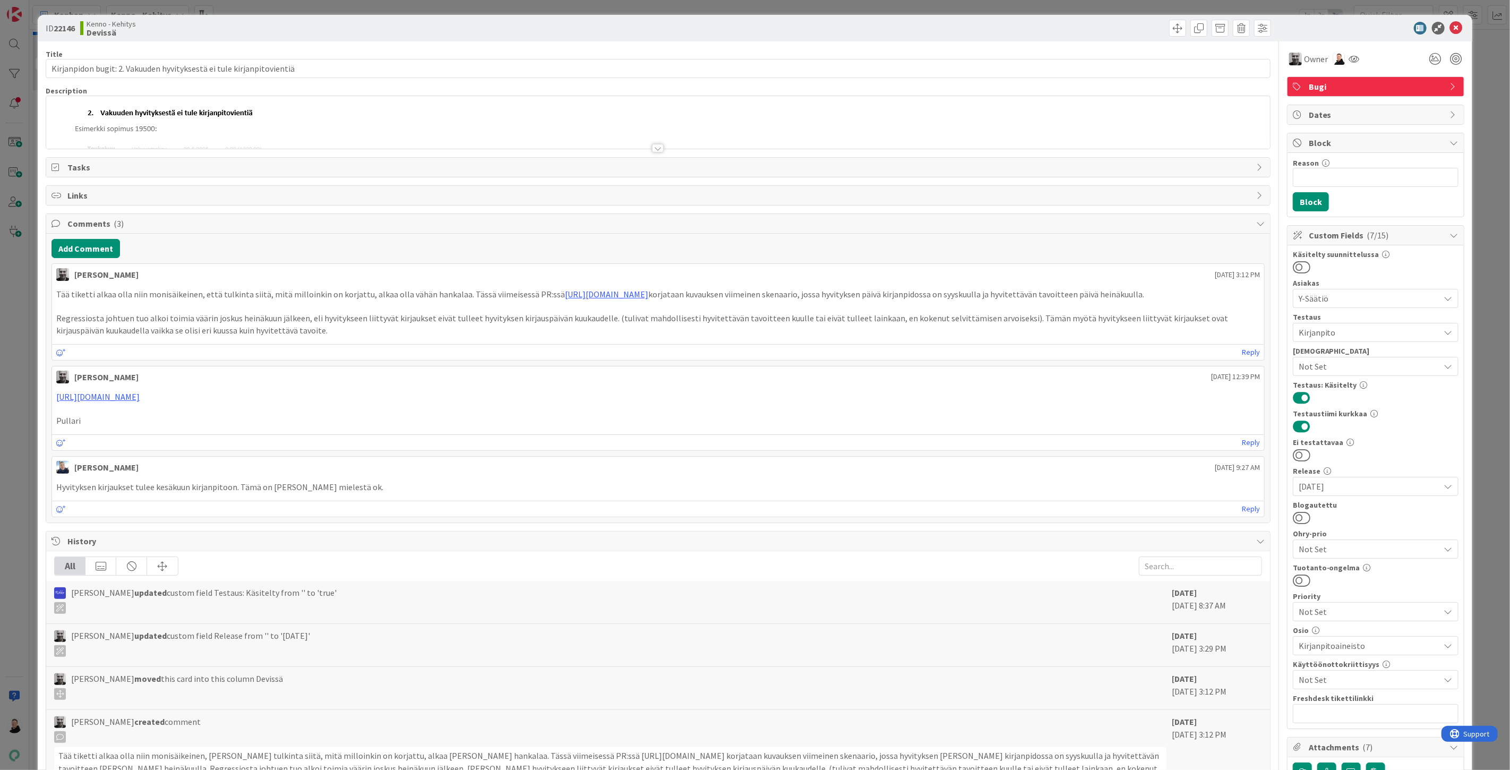
click at [63, 27] on b "22146" at bounding box center [64, 28] width 21 height 11
copy b "22146"
